Goal: Task Accomplishment & Management: Manage account settings

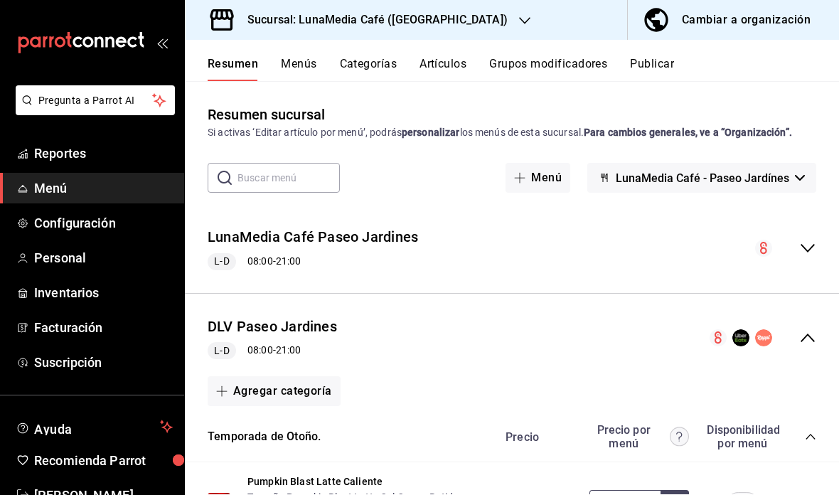
scroll to position [5169, 0]
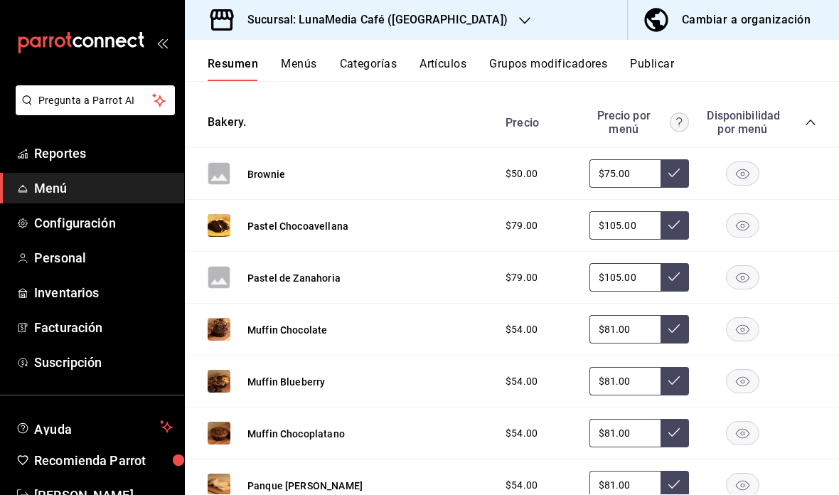
click at [112, 190] on span "Menú" at bounding box center [103, 188] width 139 height 19
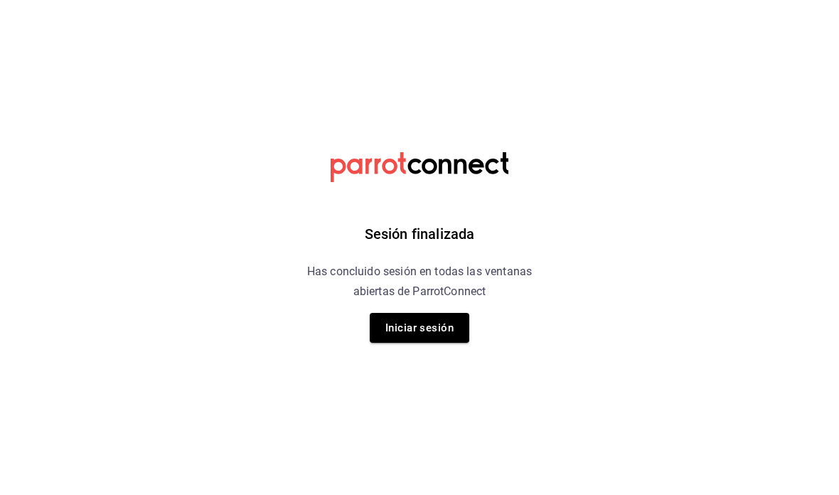
click at [434, 328] on button "Iniciar sesión" at bounding box center [420, 328] width 100 height 30
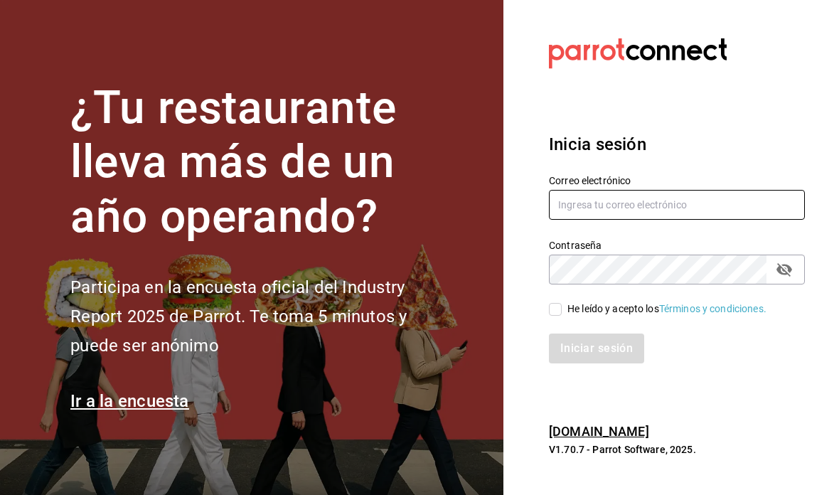
click at [675, 220] on input "text" at bounding box center [677, 205] width 256 height 30
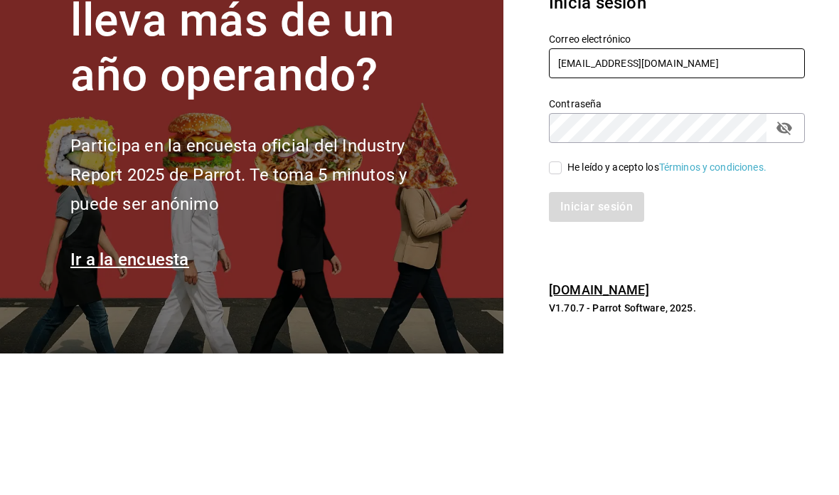
type input "[EMAIL_ADDRESS][DOMAIN_NAME]"
click at [642, 240] on label "Contraseña" at bounding box center [677, 245] width 256 height 10
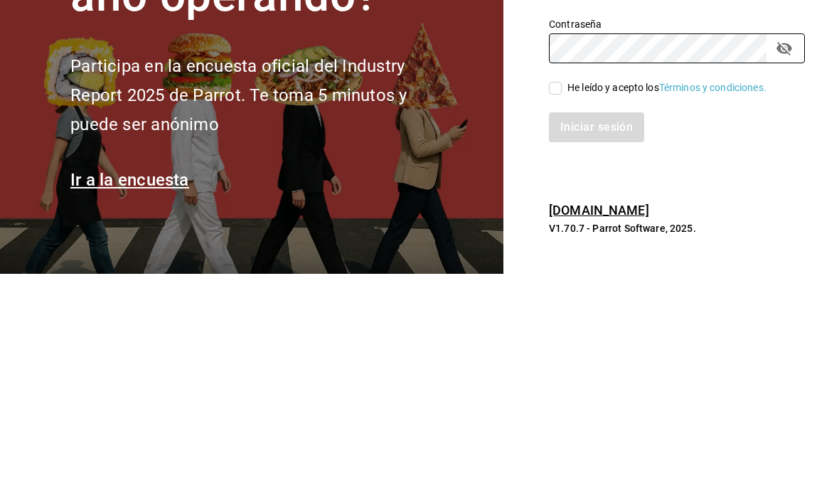
click at [560, 303] on icon at bounding box center [555, 309] width 13 height 13
click at [560, 303] on input "He leído y acepto los Términos y condiciones." at bounding box center [555, 309] width 13 height 13
checkbox input "true"
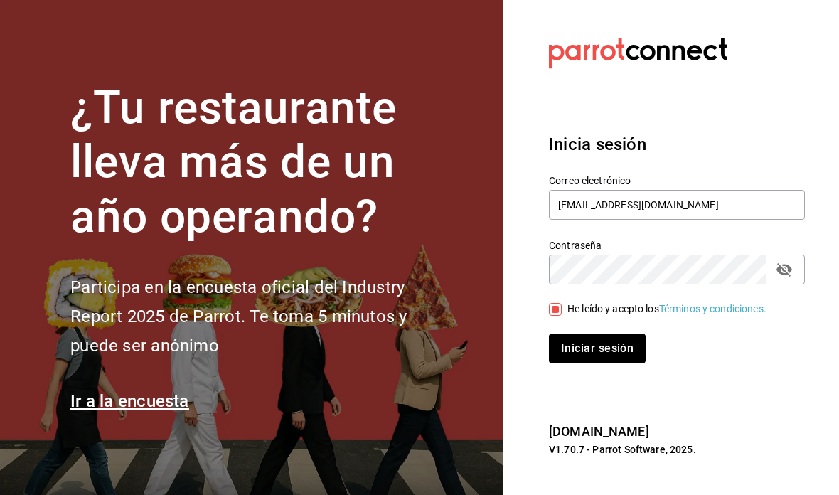
click at [615, 334] on button "Iniciar sesión" at bounding box center [597, 349] width 97 height 30
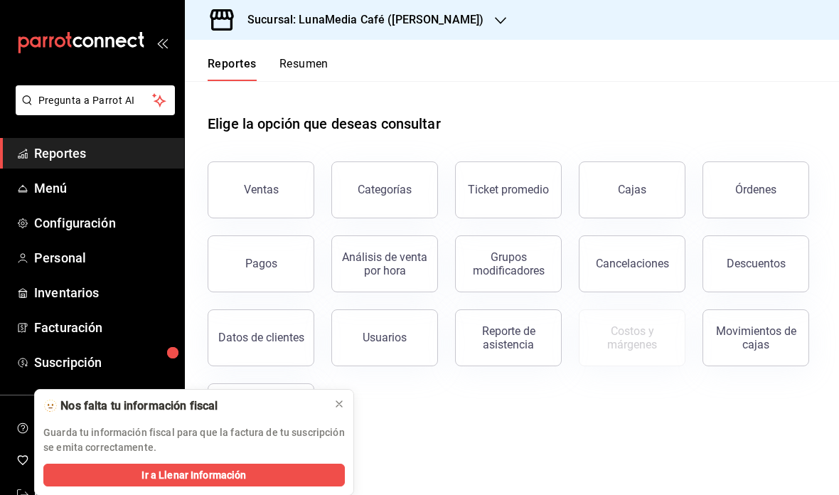
click at [339, 404] on icon at bounding box center [339, 403] width 11 height 11
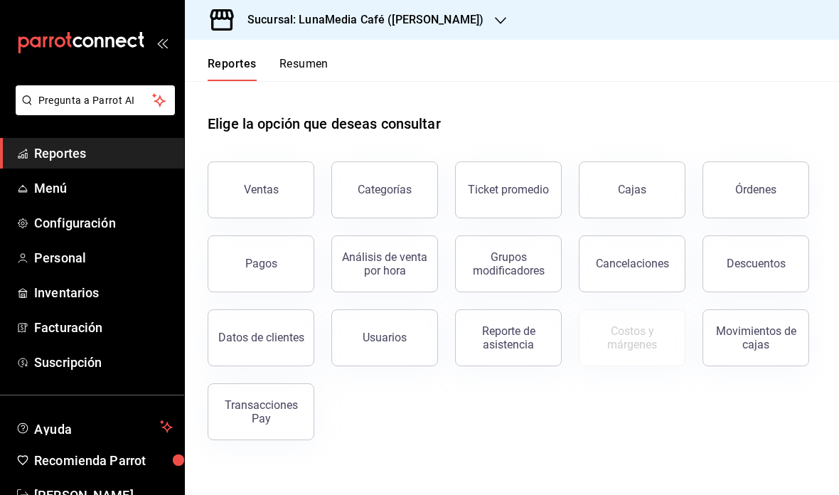
click at [93, 193] on span "Menú" at bounding box center [103, 188] width 139 height 19
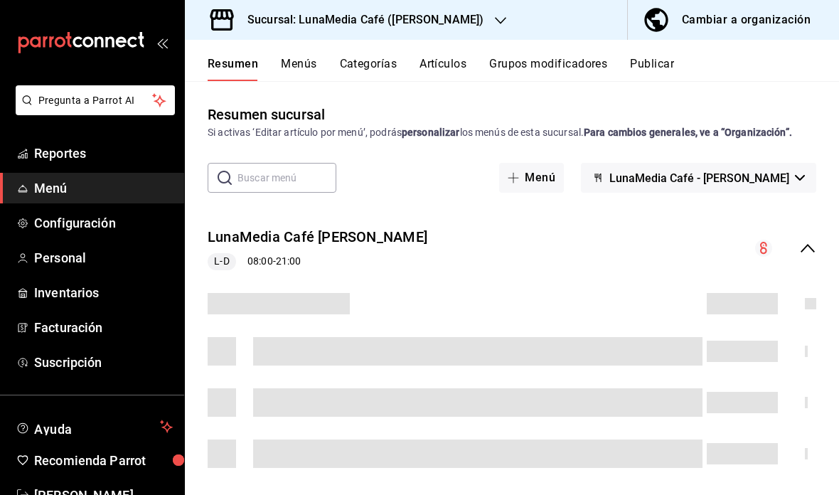
click at [495, 17] on icon "button" at bounding box center [500, 20] width 11 height 11
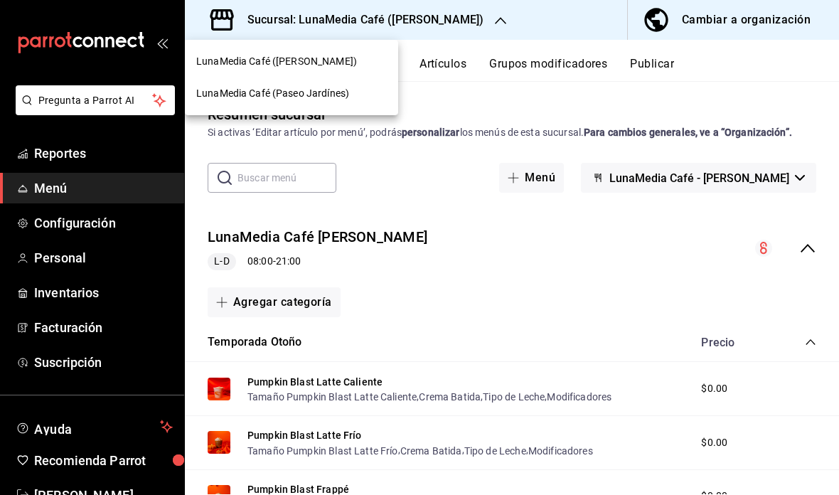
click at [339, 95] on span "LunaMedia Café (Paseo Jardínes)" at bounding box center [272, 93] width 153 height 15
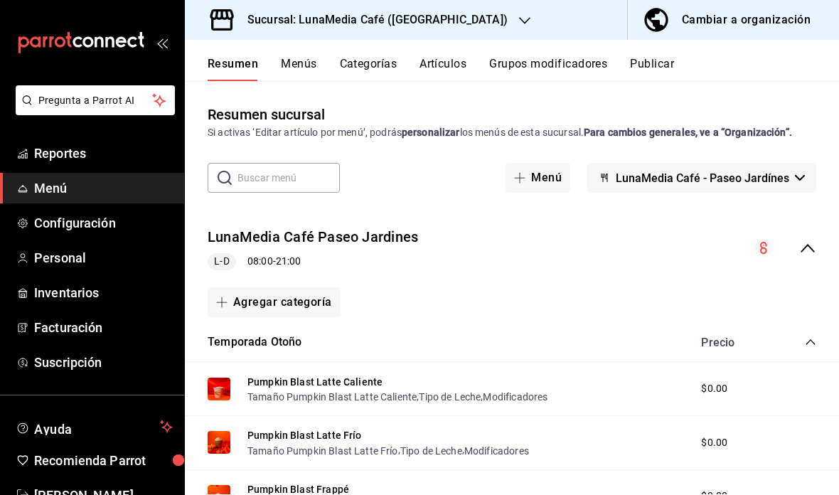
click at [807, 344] on icon "collapse-category-row" at bounding box center [810, 342] width 9 height 6
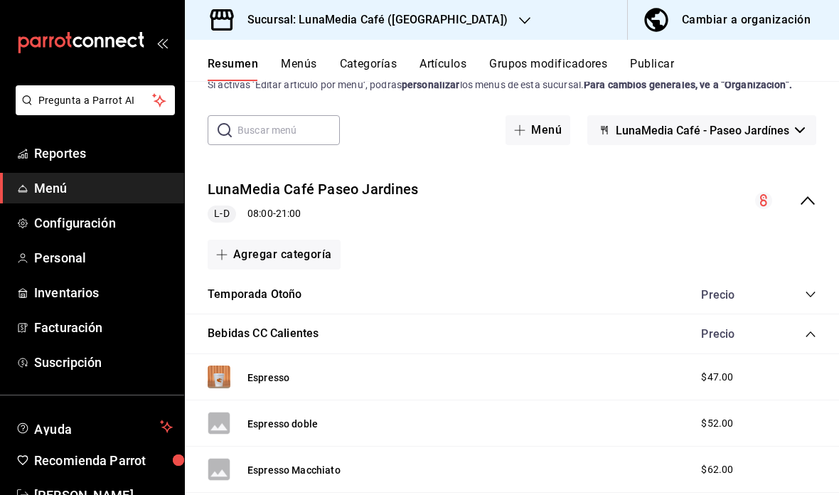
scroll to position [73, 0]
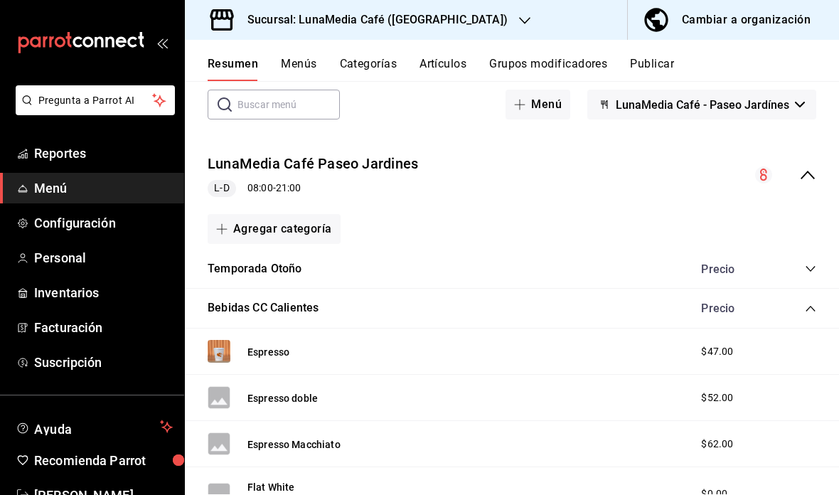
click at [805, 303] on span "collapse-category-row" at bounding box center [810, 308] width 11 height 11
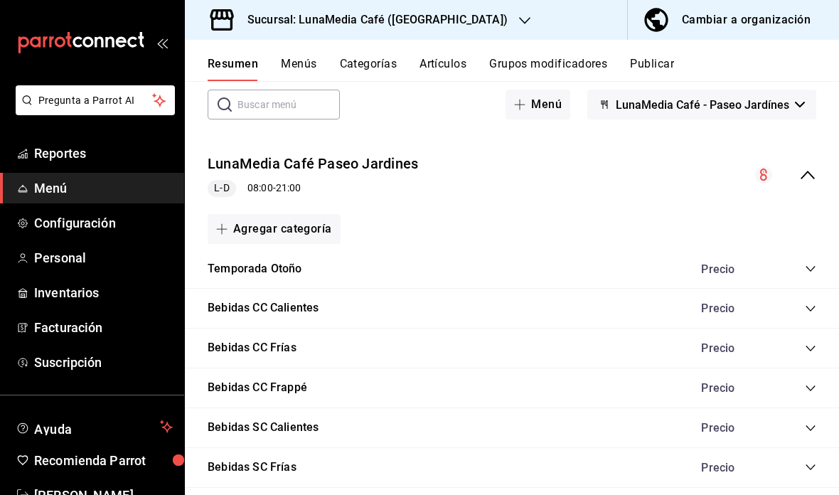
click at [806, 346] on icon "collapse-category-row" at bounding box center [810, 348] width 11 height 11
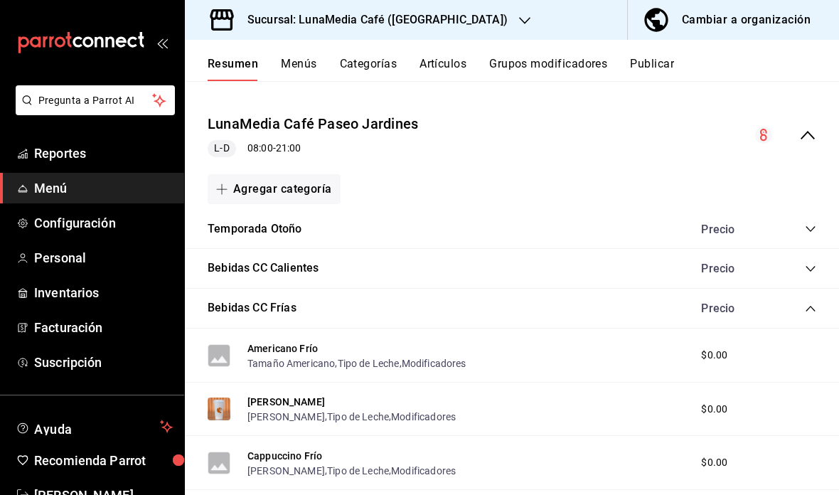
scroll to position [109, 0]
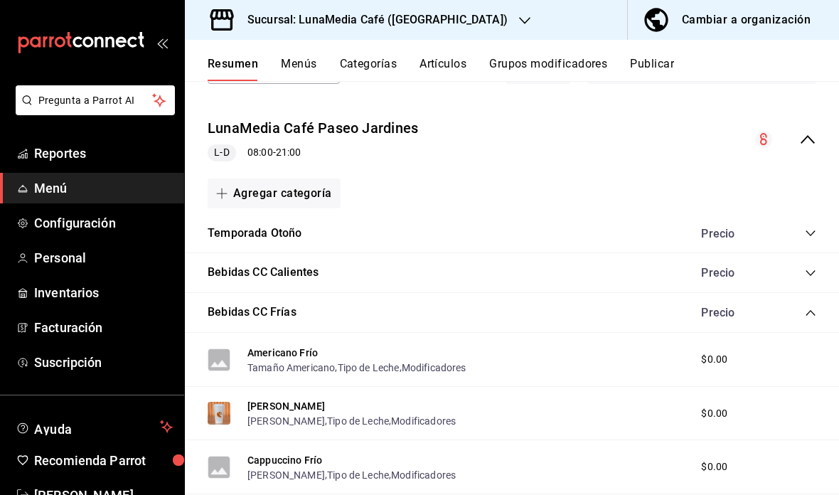
click at [810, 307] on icon "collapse-category-row" at bounding box center [810, 312] width 11 height 11
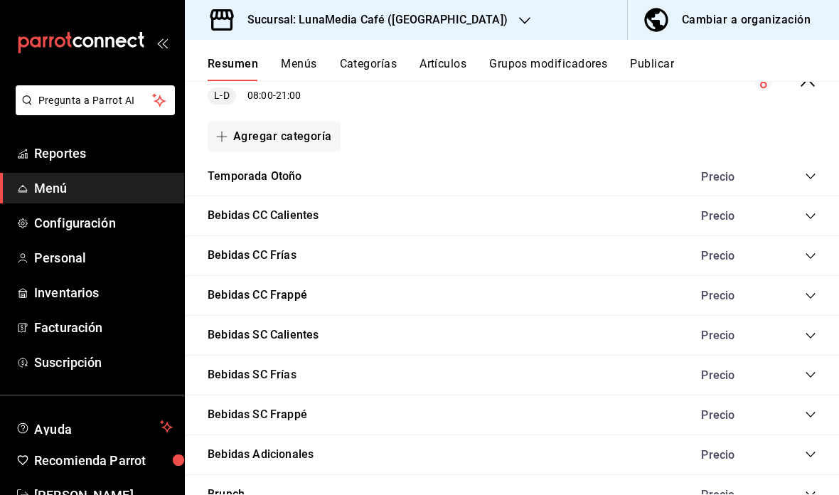
scroll to position [169, 0]
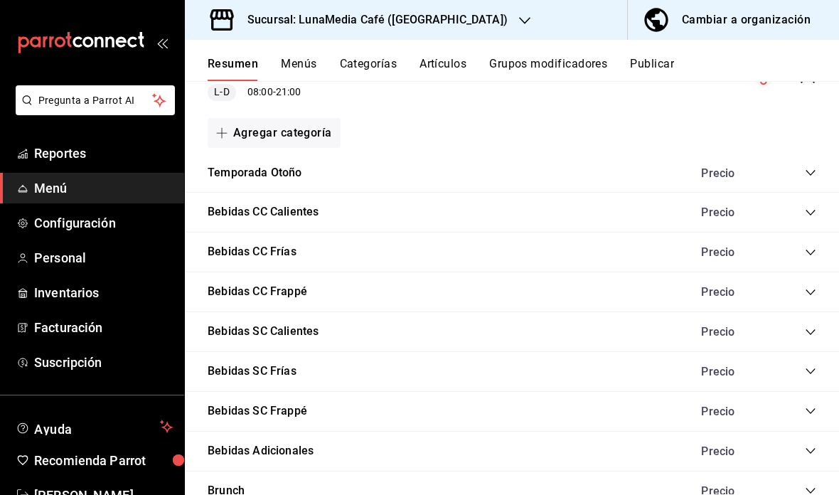
click at [809, 366] on icon "collapse-category-row" at bounding box center [810, 371] width 11 height 11
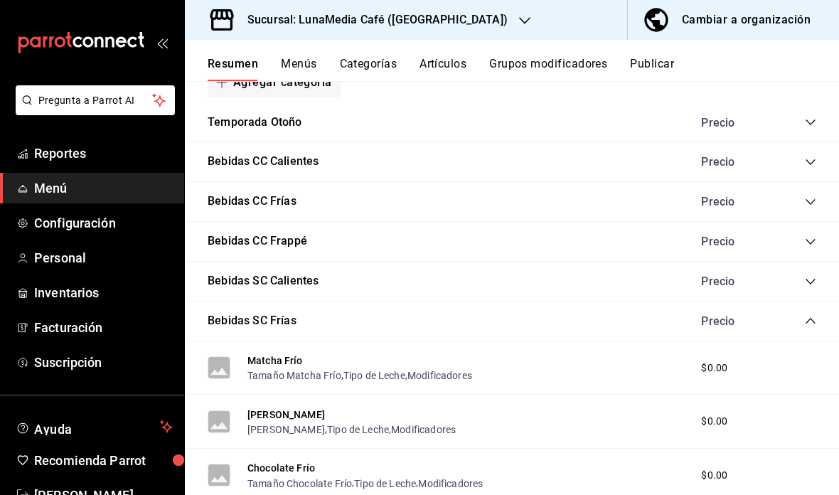
scroll to position [218, 0]
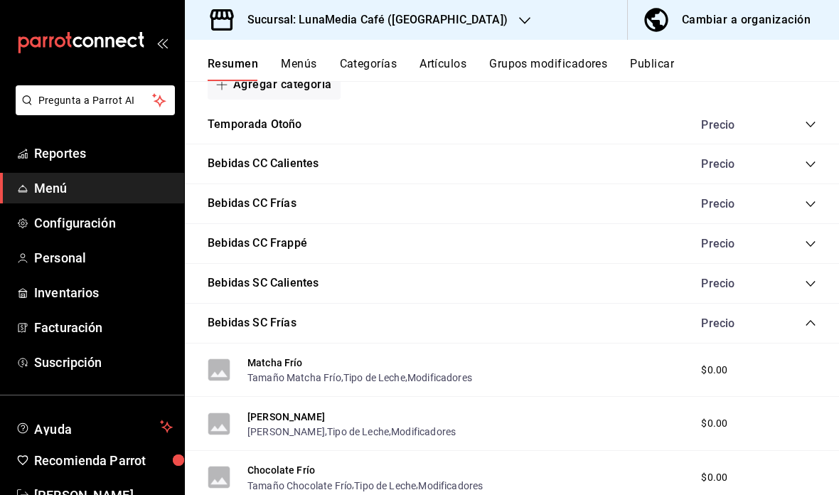
click at [810, 268] on div "Bebidas SC Calientes Precio" at bounding box center [512, 284] width 654 height 40
click at [809, 278] on icon "collapse-category-row" at bounding box center [810, 283] width 11 height 11
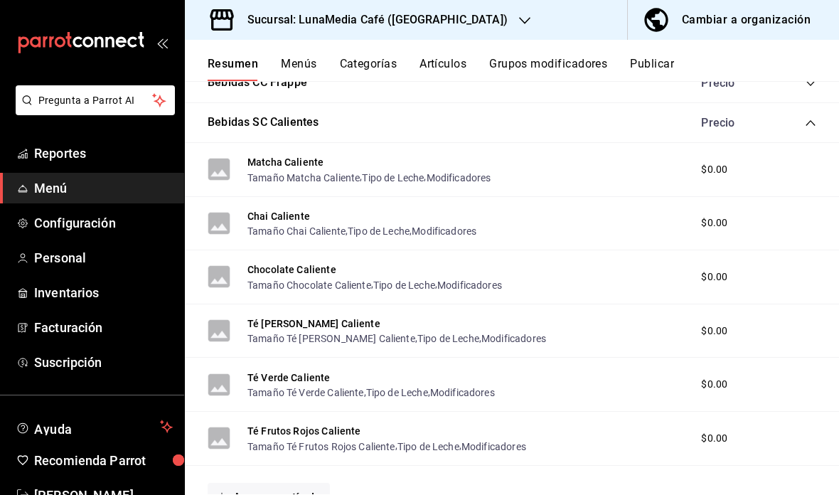
scroll to position [377, 0]
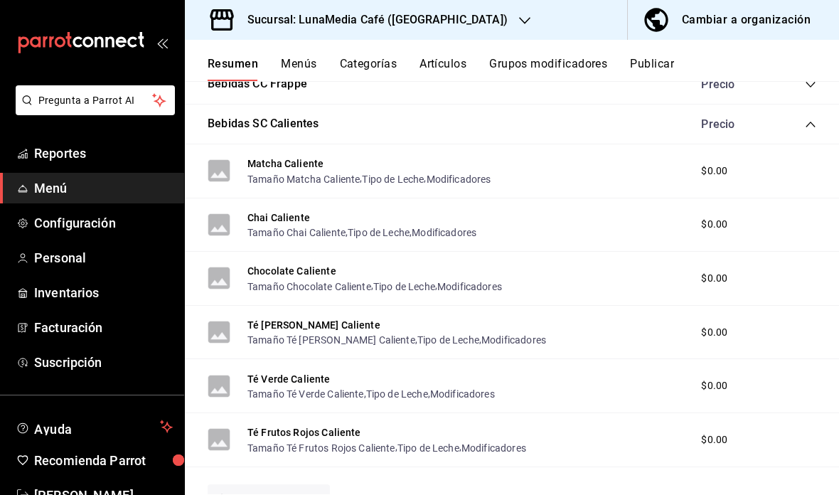
click at [817, 121] on icon "collapse-category-row" at bounding box center [810, 124] width 11 height 11
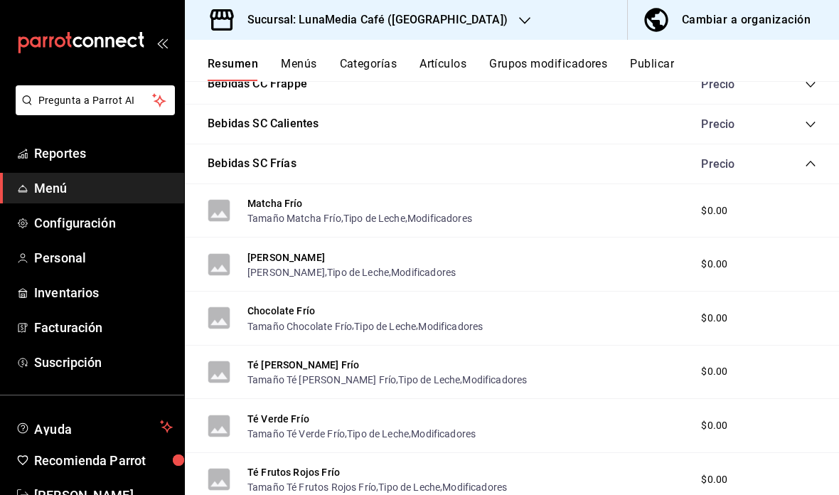
click at [812, 164] on icon "collapse-category-row" at bounding box center [810, 163] width 11 height 11
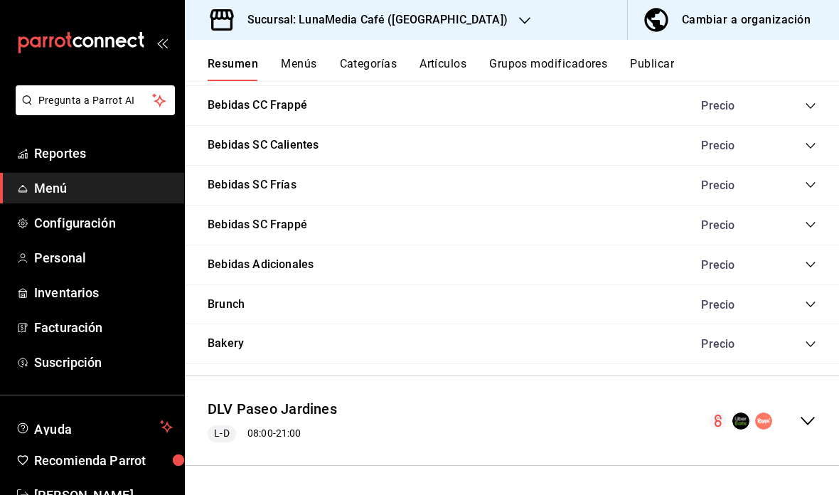
scroll to position [292, 0]
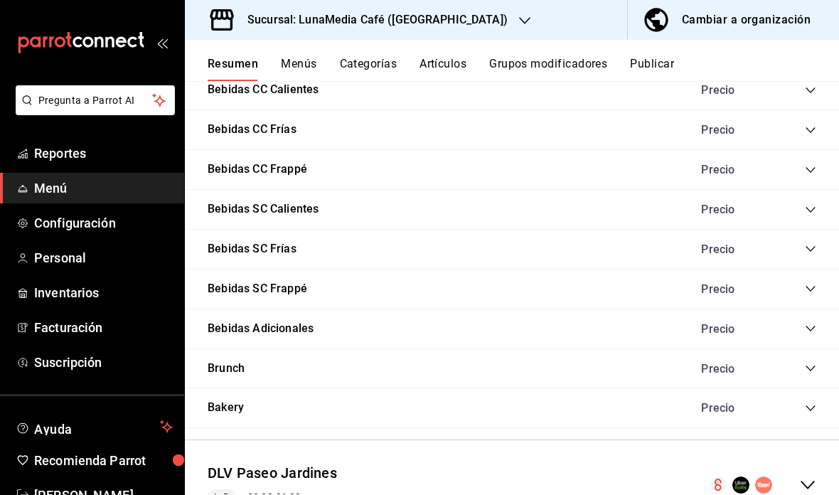
click at [811, 247] on icon "collapse-category-row" at bounding box center [810, 248] width 11 height 11
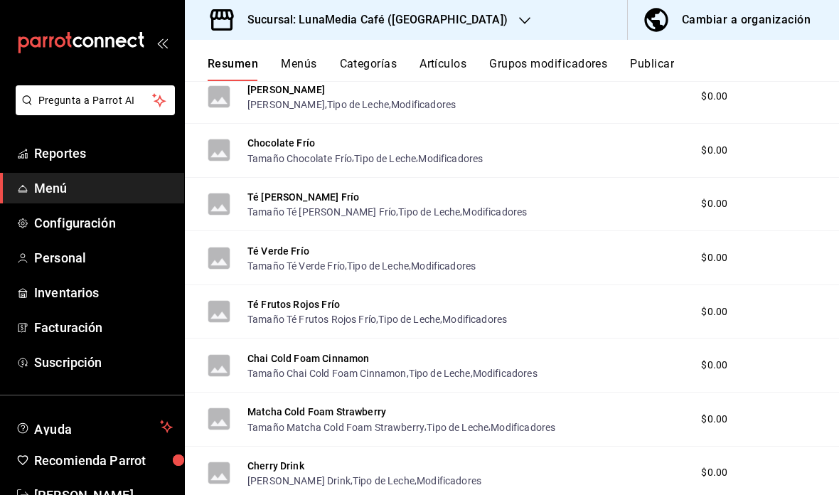
scroll to position [546, 0]
